Goal: Find specific page/section: Find specific page/section

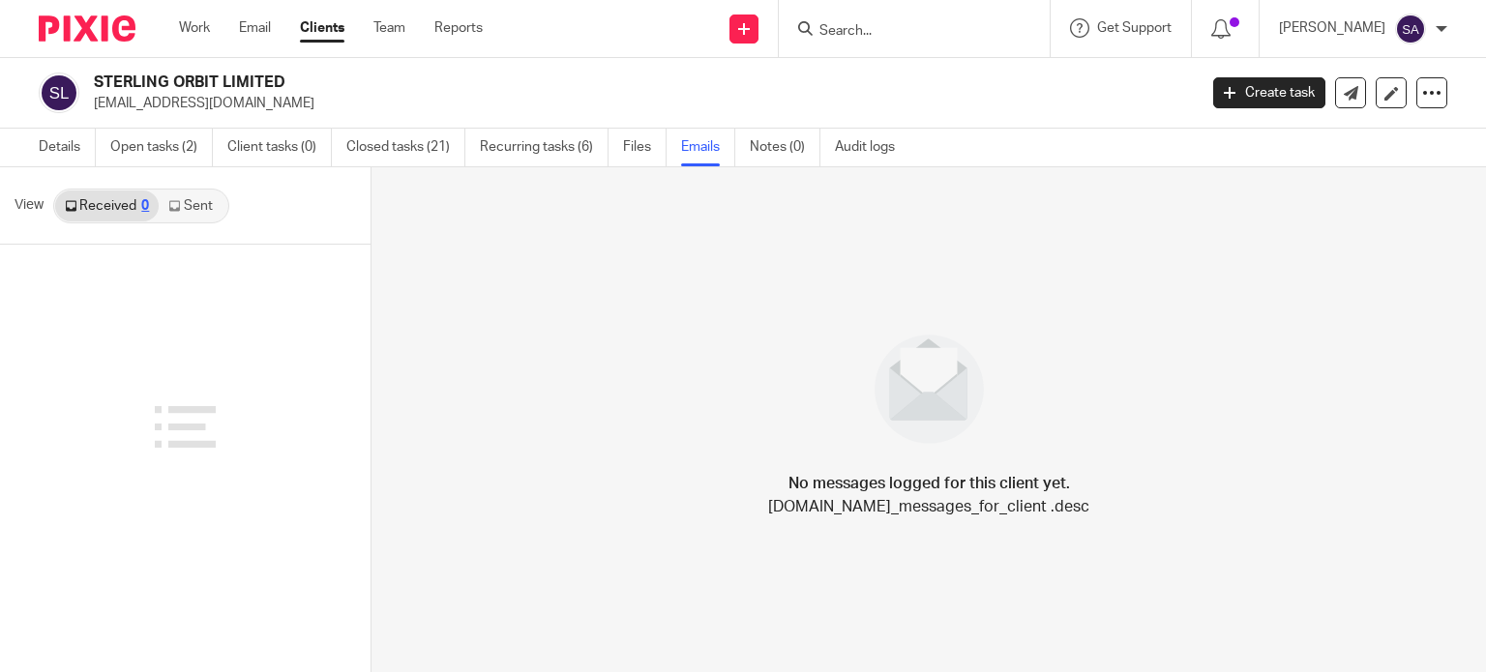
click at [952, 34] on input "Search" at bounding box center [904, 31] width 174 height 17
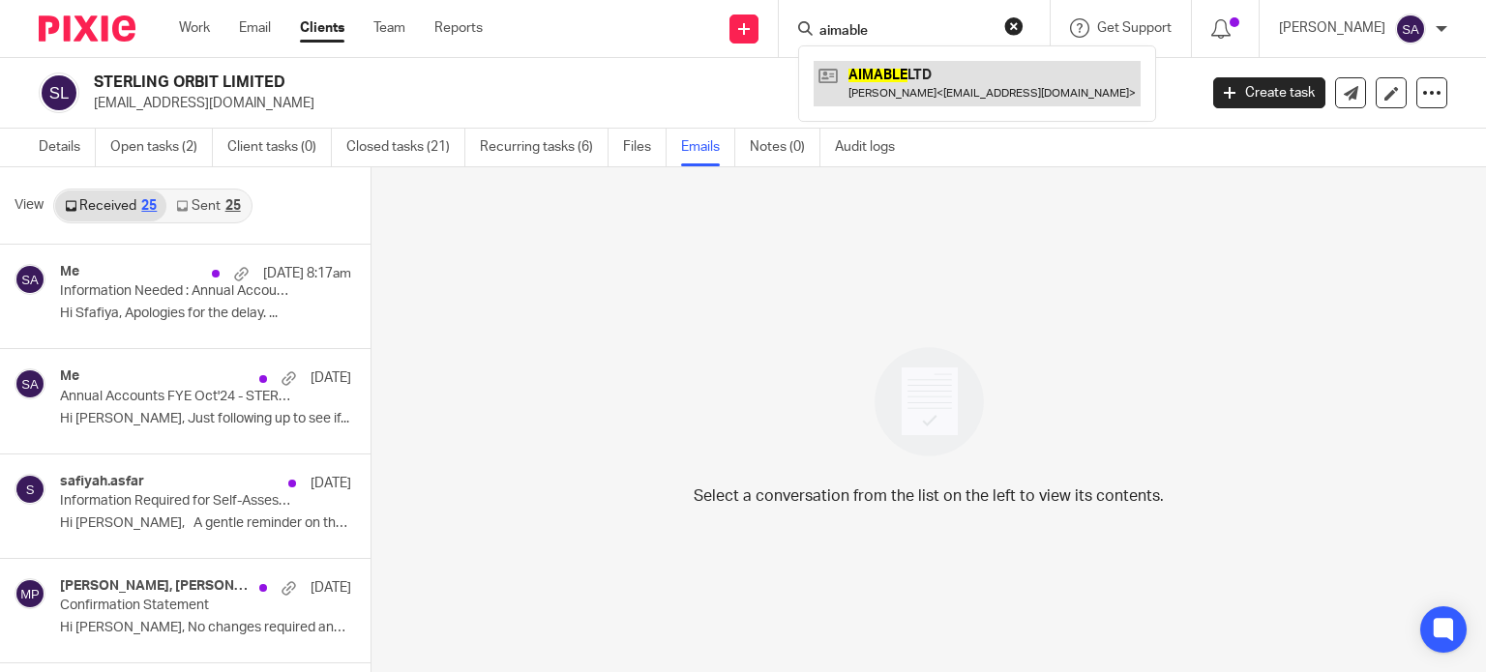
type input "aimable"
click at [963, 77] on link at bounding box center [977, 83] width 327 height 44
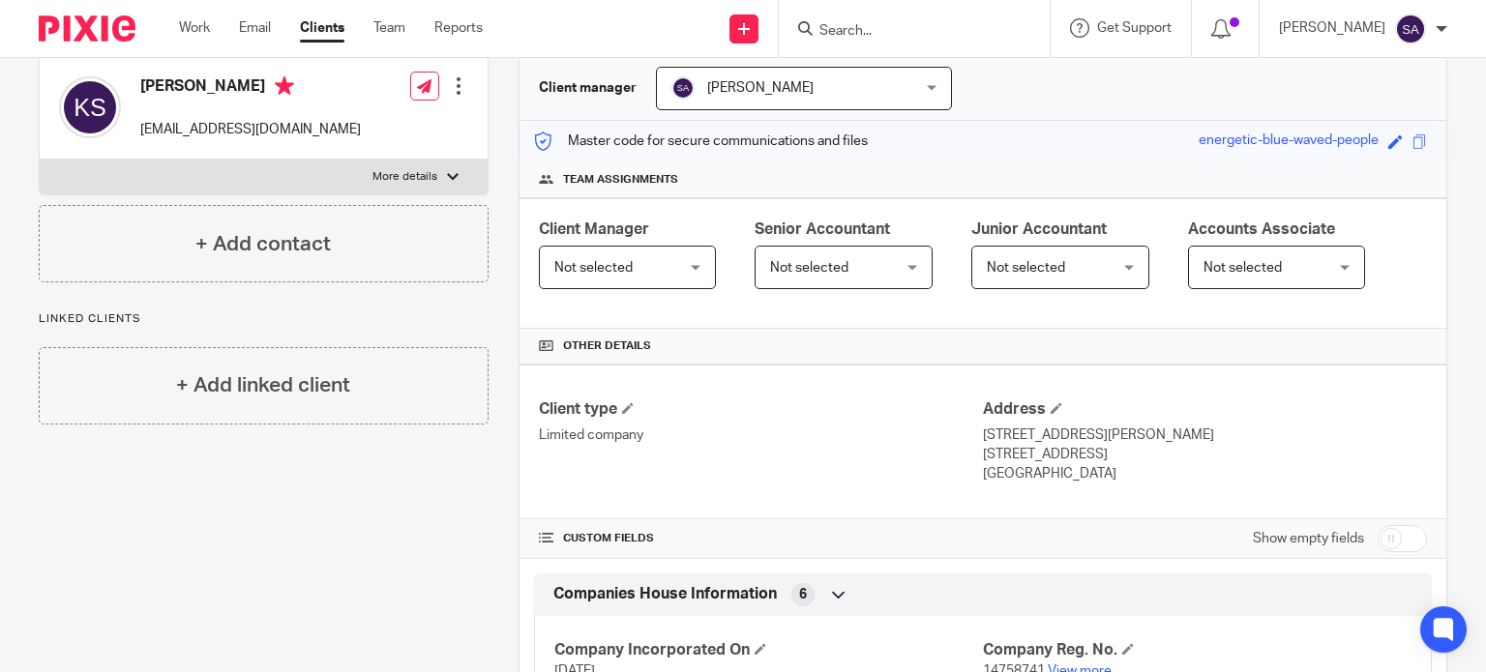
scroll to position [387, 0]
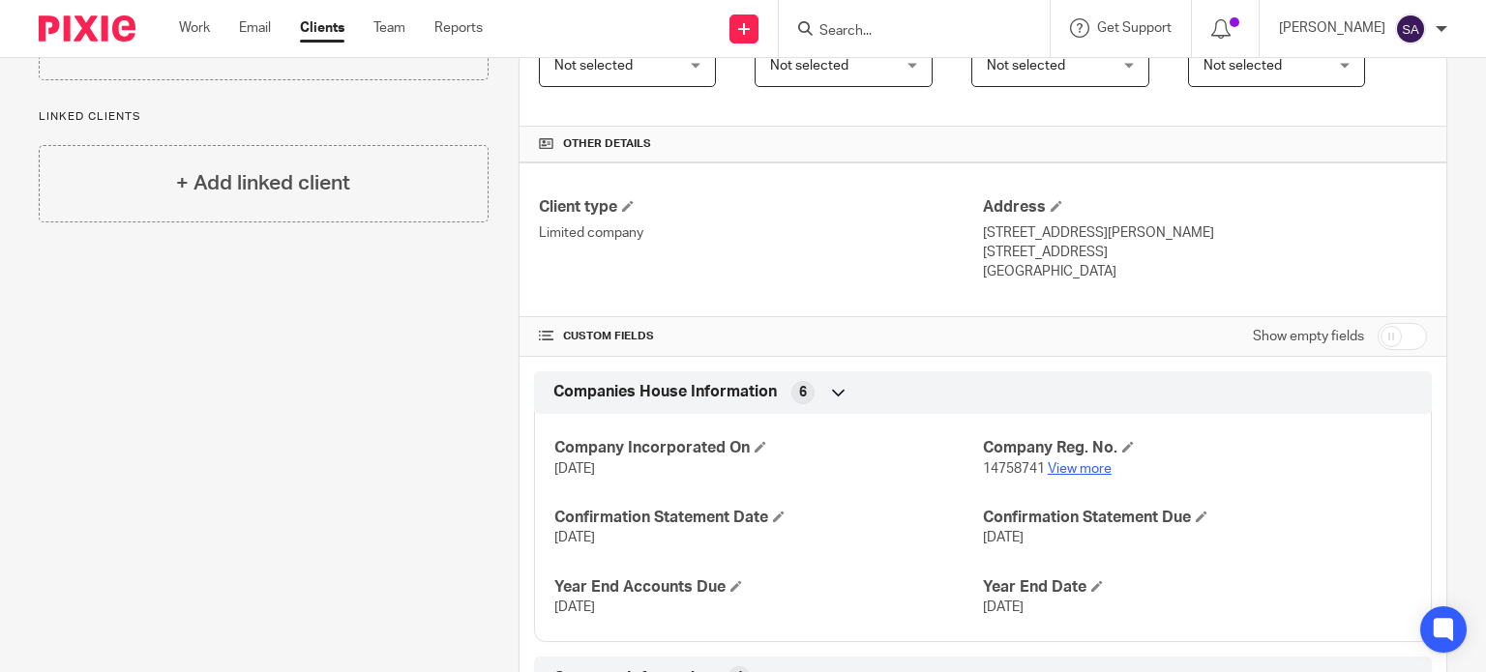
click at [1068, 468] on link "View more" at bounding box center [1080, 469] width 64 height 14
